Goal: Go to known website: Go to known website

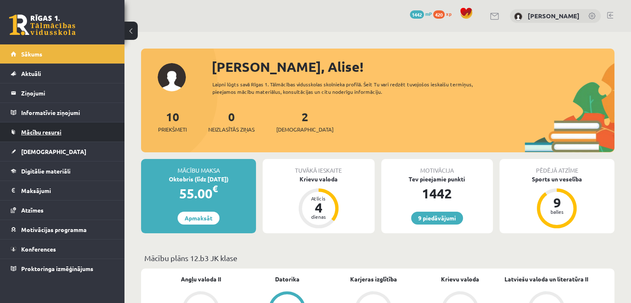
click at [46, 123] on link "Mācību resursi" at bounding box center [62, 131] width 103 height 19
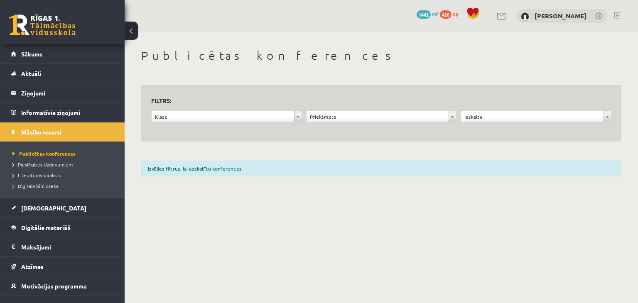
click at [68, 165] on span "Pieslēgties Uzdevumiem" at bounding box center [42, 164] width 60 height 7
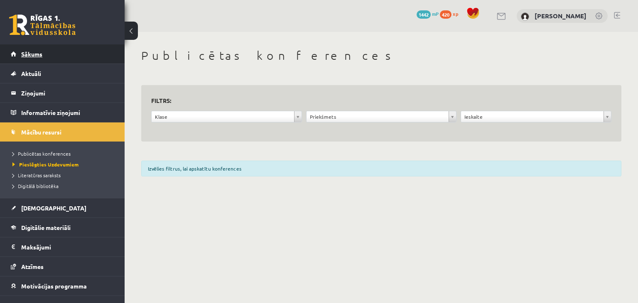
click at [68, 55] on link "Sākums" at bounding box center [62, 53] width 103 height 19
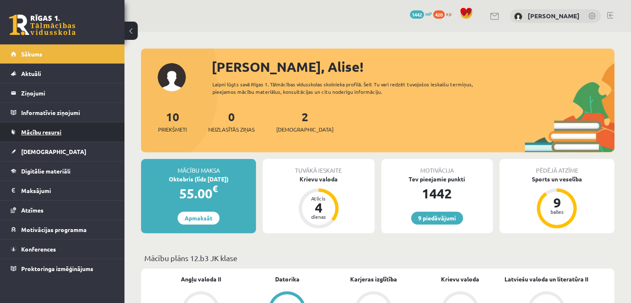
click at [33, 130] on span "Mācību resursi" at bounding box center [41, 131] width 40 height 7
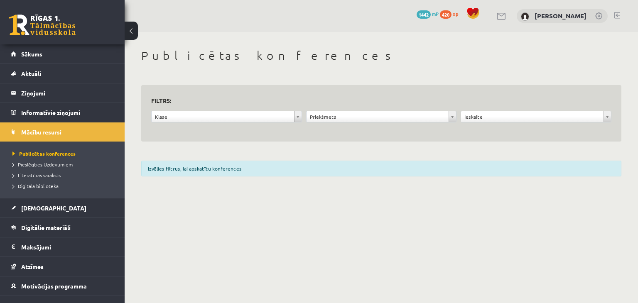
click at [53, 167] on link "Pieslēgties Uzdevumiem" at bounding box center [64, 164] width 104 height 7
